Goal: Task Accomplishment & Management: Use online tool/utility

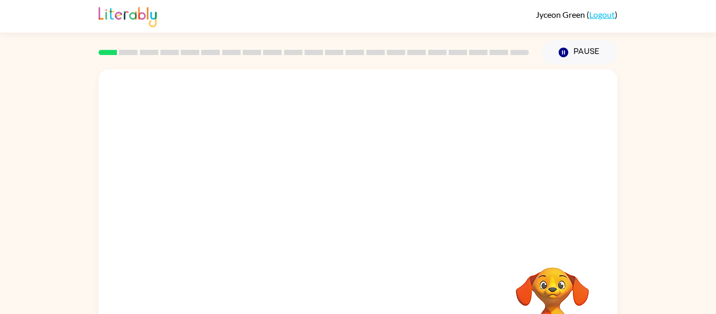
click at [347, 186] on div at bounding box center [358, 157] width 519 height 176
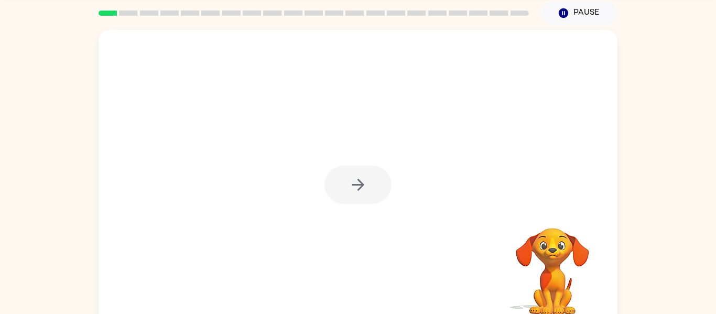
scroll to position [42, 0]
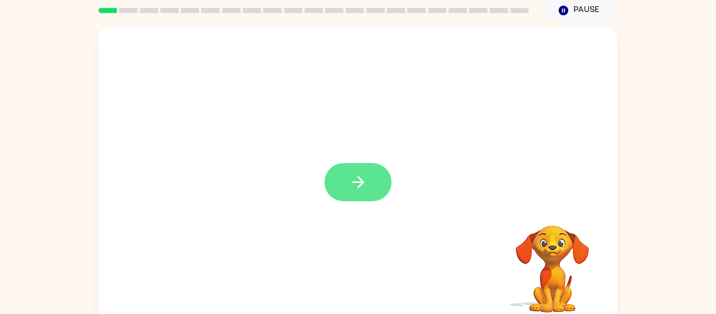
click at [379, 188] on button "button" at bounding box center [358, 182] width 67 height 38
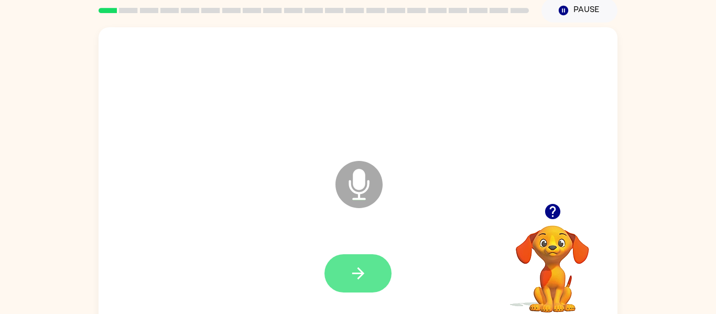
click at [368, 277] on button "button" at bounding box center [358, 273] width 67 height 38
click at [333, 270] on button "button" at bounding box center [358, 273] width 67 height 38
click at [361, 275] on icon "button" at bounding box center [358, 273] width 12 height 12
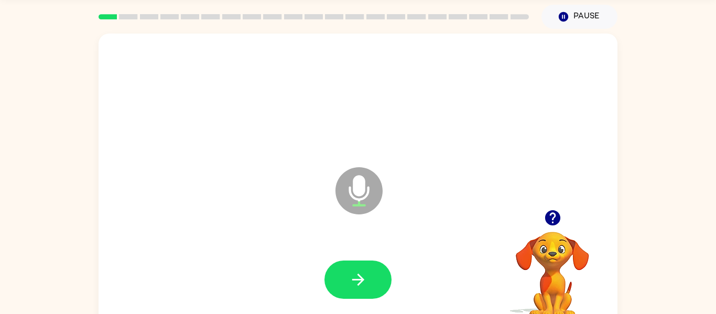
scroll to position [37, 0]
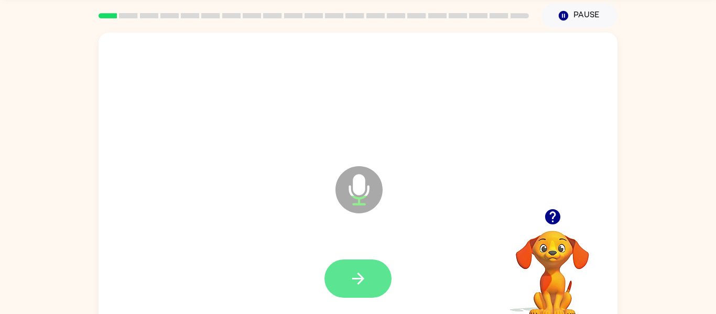
click at [357, 295] on button "button" at bounding box center [358, 279] width 67 height 38
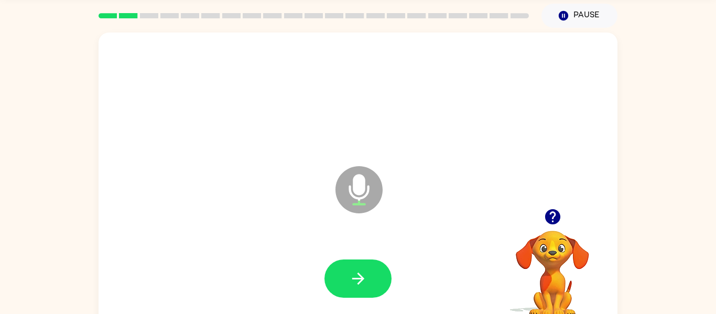
click at [349, 249] on div at bounding box center [358, 279] width 498 height 86
click at [336, 285] on button "button" at bounding box center [358, 279] width 67 height 38
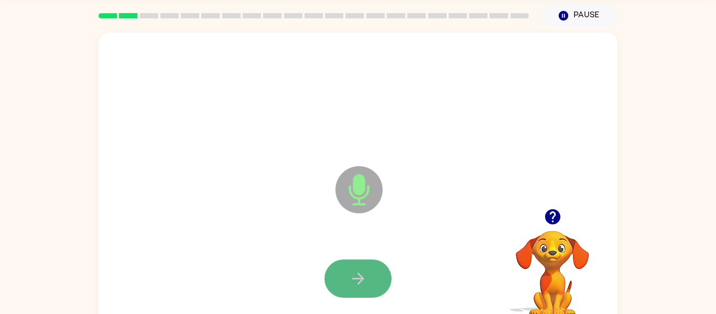
click at [351, 267] on button "button" at bounding box center [358, 279] width 67 height 38
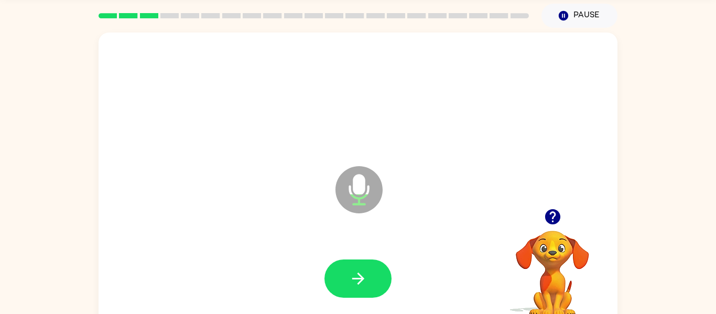
scroll to position [55, 0]
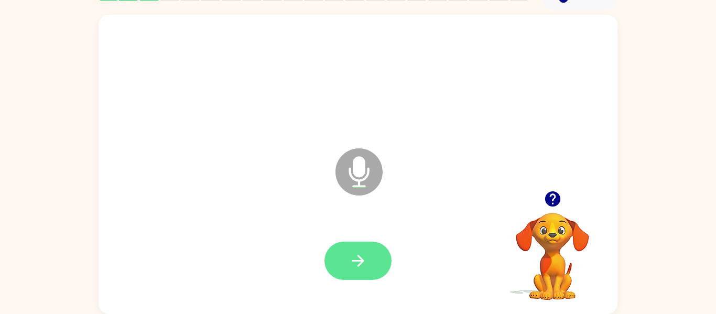
click at [368, 259] on button "button" at bounding box center [358, 261] width 67 height 38
click at [363, 263] on icon "button" at bounding box center [358, 261] width 18 height 18
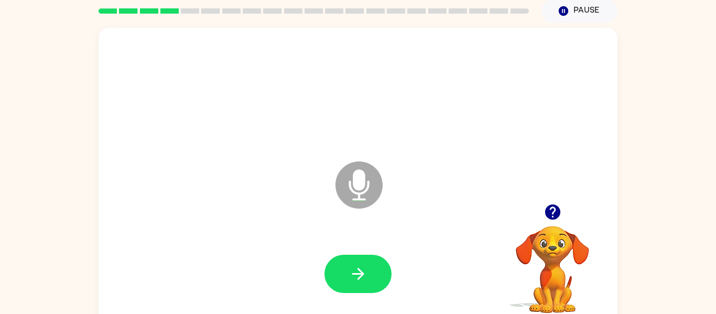
scroll to position [42, 0]
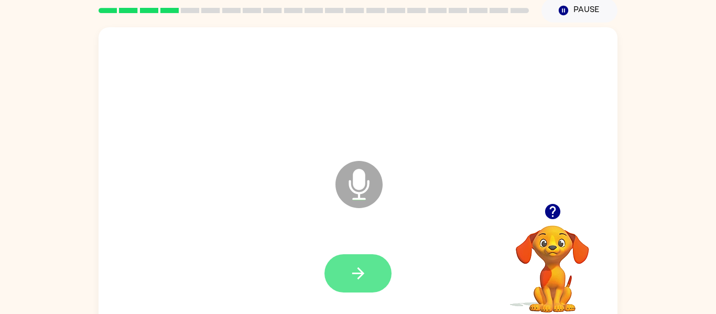
click at [389, 275] on button "button" at bounding box center [358, 273] width 67 height 38
click at [372, 258] on button "button" at bounding box center [358, 273] width 67 height 38
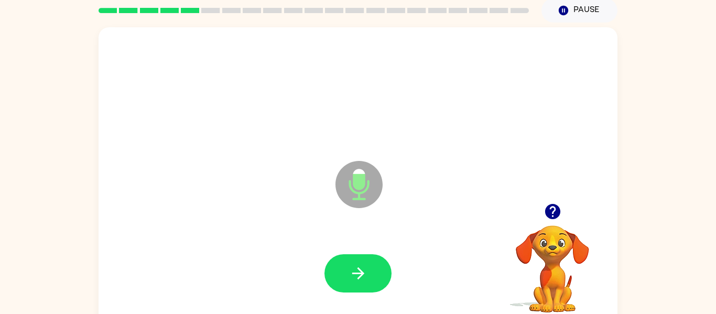
click at [387, 288] on div at bounding box center [358, 273] width 67 height 38
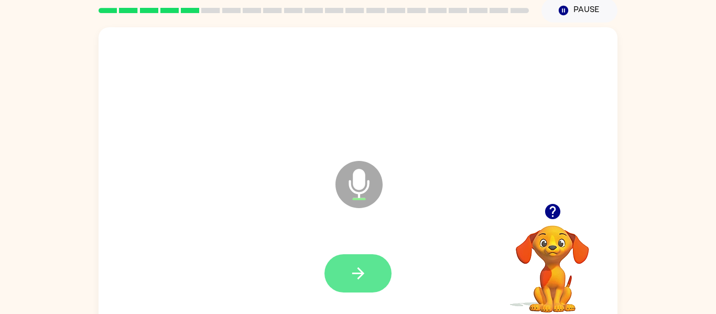
click at [383, 266] on button "button" at bounding box center [358, 273] width 67 height 38
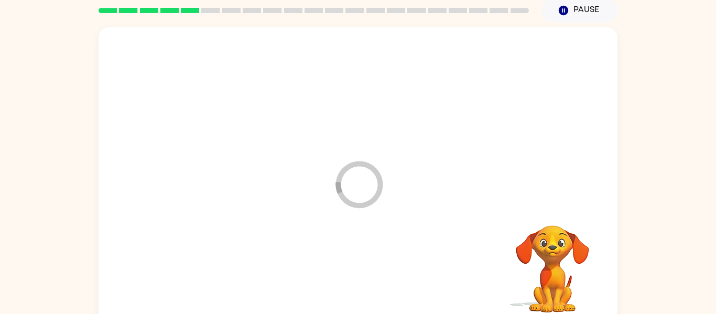
click at [385, 259] on div at bounding box center [358, 274] width 498 height 86
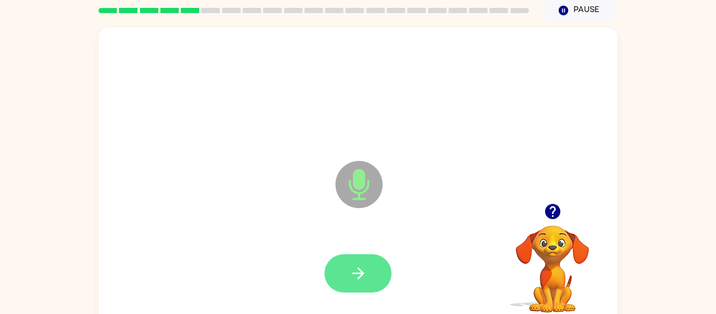
click at [369, 290] on button "button" at bounding box center [358, 273] width 67 height 38
click at [372, 284] on button "button" at bounding box center [358, 273] width 67 height 38
click at [370, 264] on button "button" at bounding box center [358, 273] width 67 height 38
click at [361, 279] on icon "button" at bounding box center [358, 273] width 18 height 18
click at [384, 271] on button "button" at bounding box center [358, 273] width 67 height 38
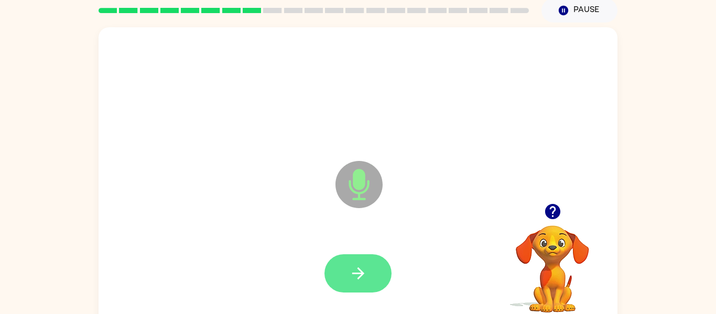
click at [365, 286] on button "button" at bounding box center [358, 273] width 67 height 38
click at [367, 278] on icon "button" at bounding box center [358, 273] width 18 height 18
click at [370, 273] on button "button" at bounding box center [358, 273] width 67 height 38
click at [368, 286] on button "button" at bounding box center [358, 273] width 67 height 38
click at [376, 266] on button "button" at bounding box center [358, 273] width 67 height 38
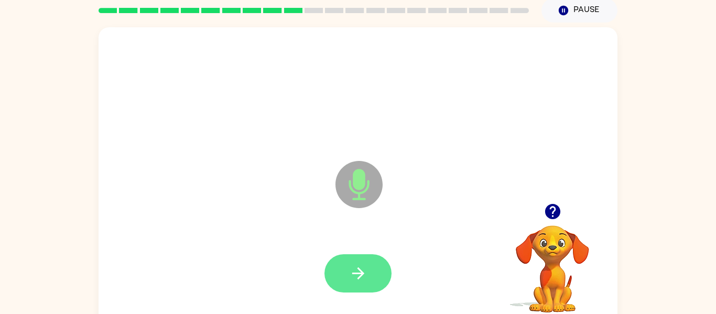
click at [377, 286] on button "button" at bounding box center [358, 273] width 67 height 38
click at [364, 266] on icon "button" at bounding box center [358, 273] width 18 height 18
click at [366, 274] on icon "button" at bounding box center [358, 273] width 18 height 18
click at [363, 291] on button "button" at bounding box center [358, 273] width 67 height 38
click at [366, 281] on icon "button" at bounding box center [358, 273] width 18 height 18
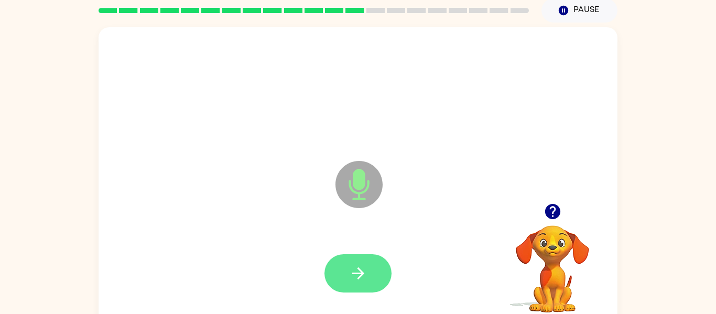
click at [377, 270] on button "button" at bounding box center [358, 273] width 67 height 38
click at [368, 284] on button "button" at bounding box center [358, 273] width 67 height 38
click at [382, 266] on button "button" at bounding box center [358, 273] width 67 height 38
click at [376, 279] on button "button" at bounding box center [358, 273] width 67 height 38
click at [382, 273] on button "button" at bounding box center [358, 273] width 67 height 38
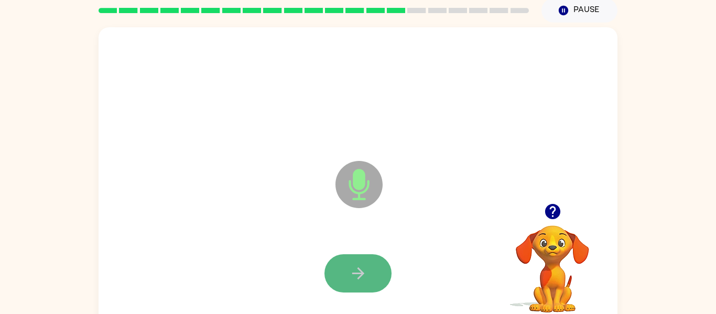
click at [380, 267] on button "button" at bounding box center [358, 273] width 67 height 38
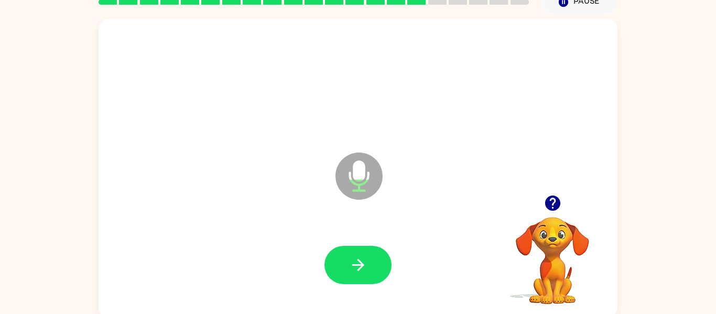
scroll to position [55, 0]
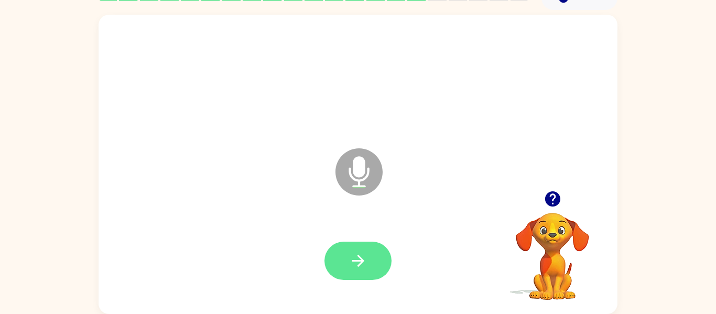
click at [381, 266] on button "button" at bounding box center [358, 261] width 67 height 38
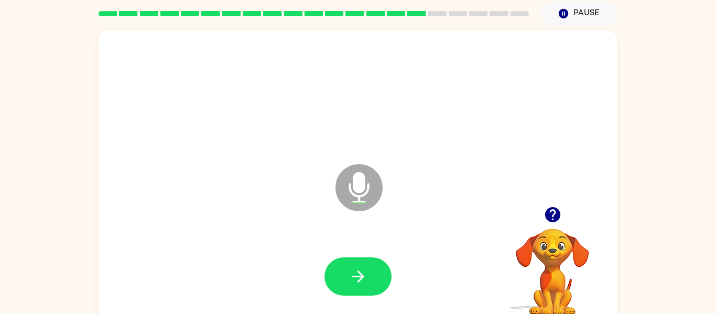
scroll to position [42, 0]
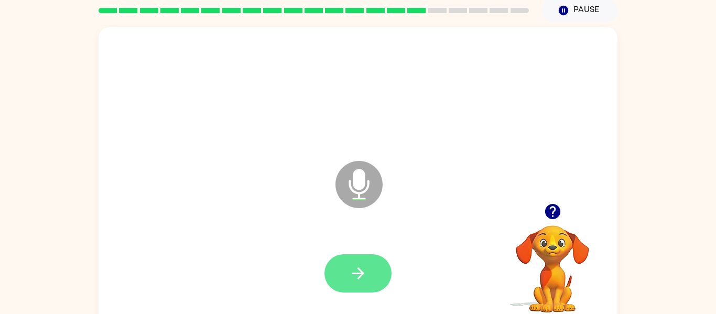
click at [373, 268] on button "button" at bounding box center [358, 273] width 67 height 38
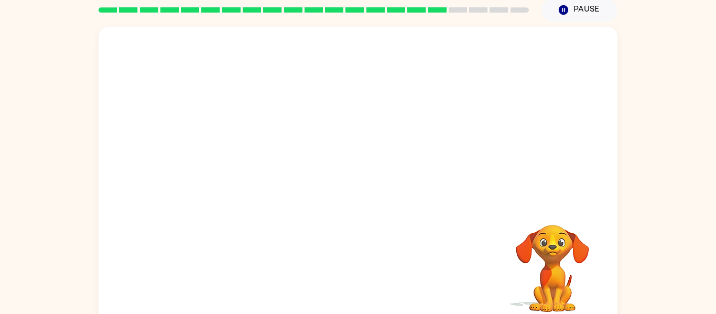
scroll to position [43, 0]
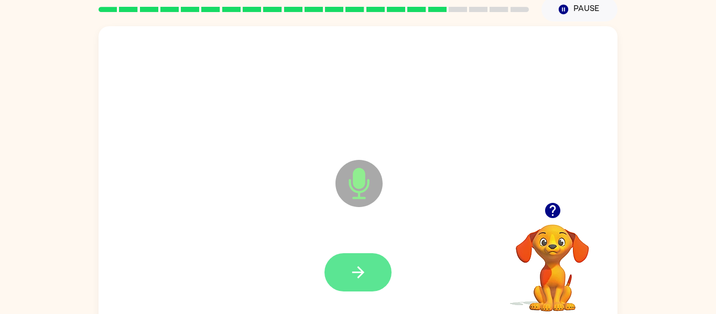
click at [355, 254] on button "button" at bounding box center [358, 272] width 67 height 38
click at [382, 280] on button "button" at bounding box center [358, 272] width 67 height 38
click at [374, 270] on button "button" at bounding box center [358, 272] width 67 height 38
click at [385, 277] on button "button" at bounding box center [358, 272] width 67 height 38
click at [359, 289] on button "button" at bounding box center [358, 272] width 67 height 38
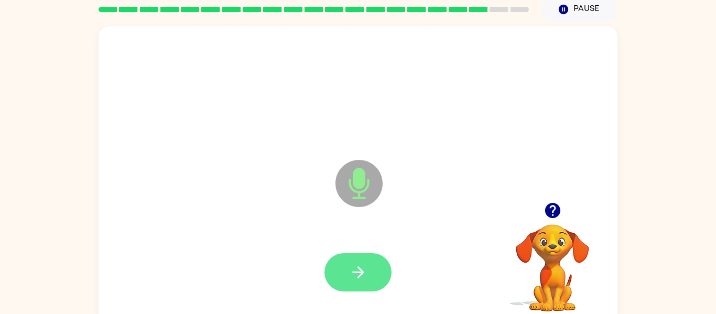
click at [365, 270] on icon "button" at bounding box center [358, 272] width 18 height 18
click at [365, 281] on icon "button" at bounding box center [358, 272] width 18 height 18
click at [359, 284] on button "button" at bounding box center [358, 272] width 67 height 38
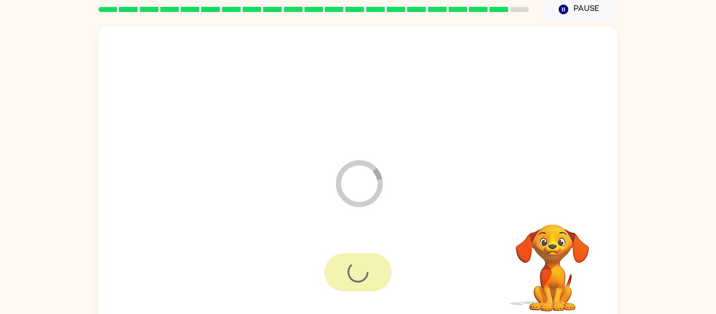
scroll to position [34, 0]
